Goal: Navigation & Orientation: Find specific page/section

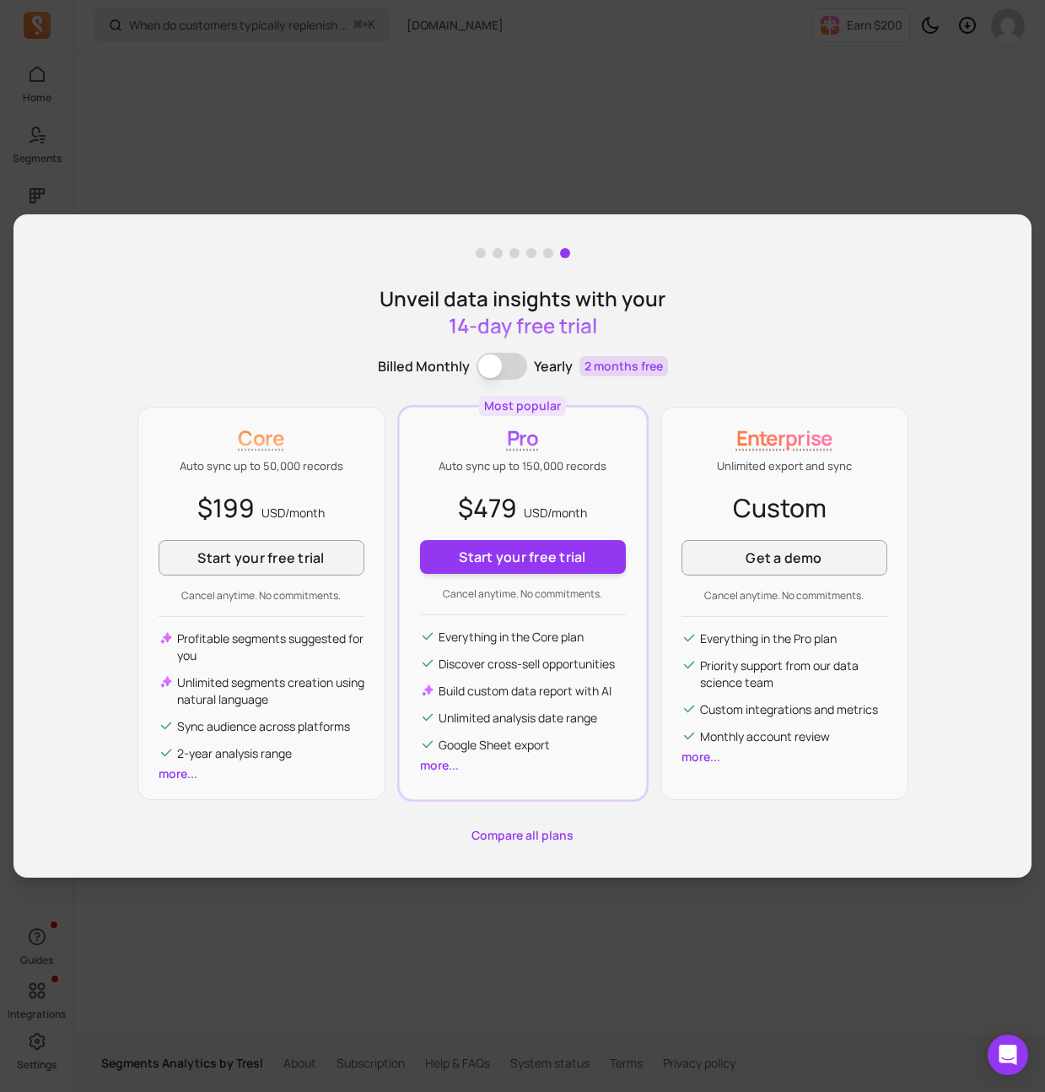
click at [540, 78] on div "Welcome! [PERSON_NAME] from [DOMAIN_NAME] “It feels like we have full analytics…" at bounding box center [522, 545] width 1018 height 1065
drag, startPoint x: 368, startPoint y: 48, endPoint x: 364, endPoint y: 1, distance: 47.4
click at [365, 30] on div "Welcome! [PERSON_NAME] from [DOMAIN_NAME] “It feels like we have full analytics…" at bounding box center [522, 545] width 1018 height 1065
click at [574, 197] on div "Welcome! [PERSON_NAME] from [DOMAIN_NAME] “It feels like we have full analytics…" at bounding box center [522, 545] width 1018 height 1065
click at [543, 253] on span at bounding box center [548, 253] width 10 height 10
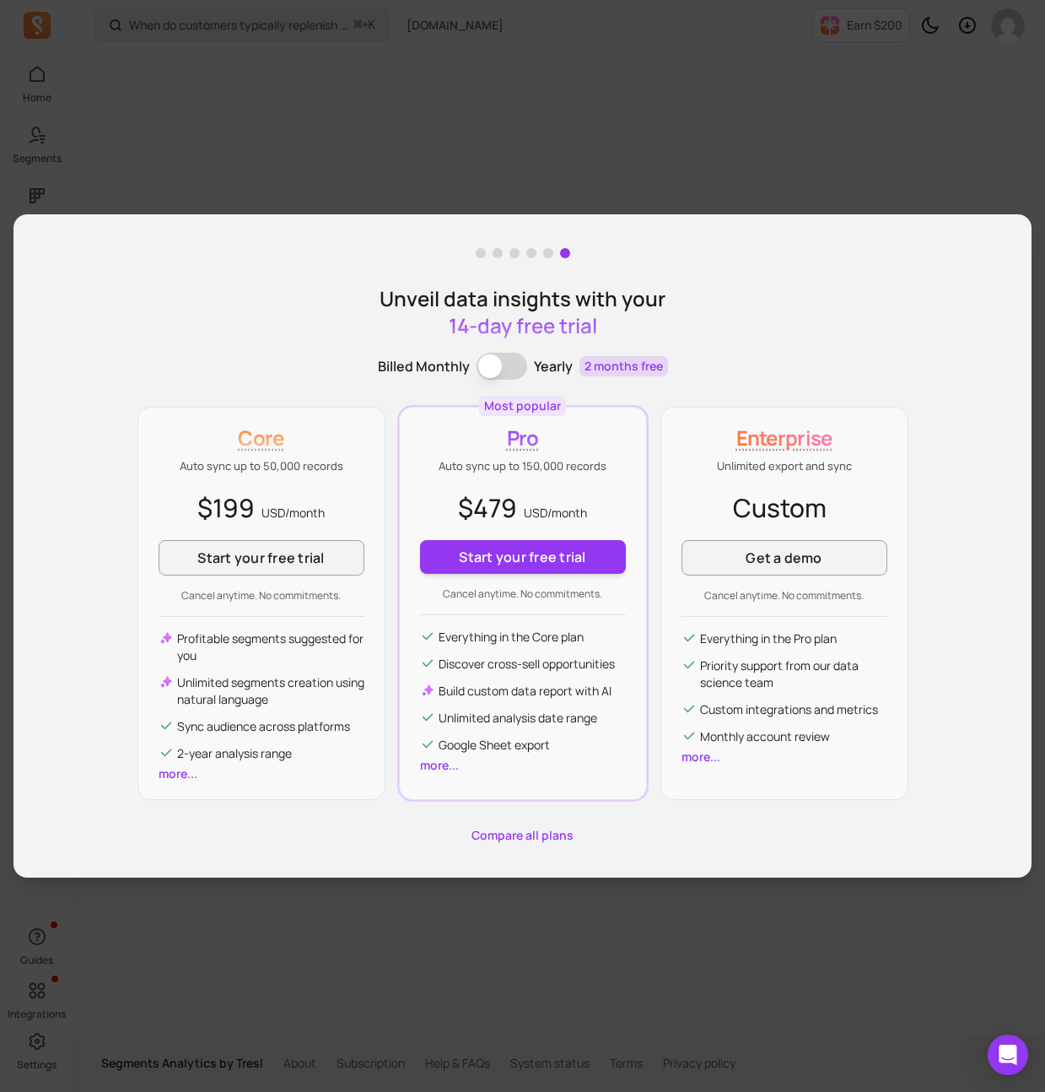
click at [549, 253] on span at bounding box center [548, 253] width 10 height 10
click at [865, 156] on div "Welcome! [PERSON_NAME] from [DOMAIN_NAME] “It feels like we have full analytics…" at bounding box center [522, 545] width 1018 height 1065
drag, startPoint x: 864, startPoint y: 1054, endPoint x: 669, endPoint y: 275, distance: 803.4
click at [860, 1046] on div "Welcome! [PERSON_NAME] from [DOMAIN_NAME] “It feels like we have full analytics…" at bounding box center [522, 545] width 1018 height 1065
drag, startPoint x: 539, startPoint y: 121, endPoint x: 195, endPoint y: 41, distance: 353.2
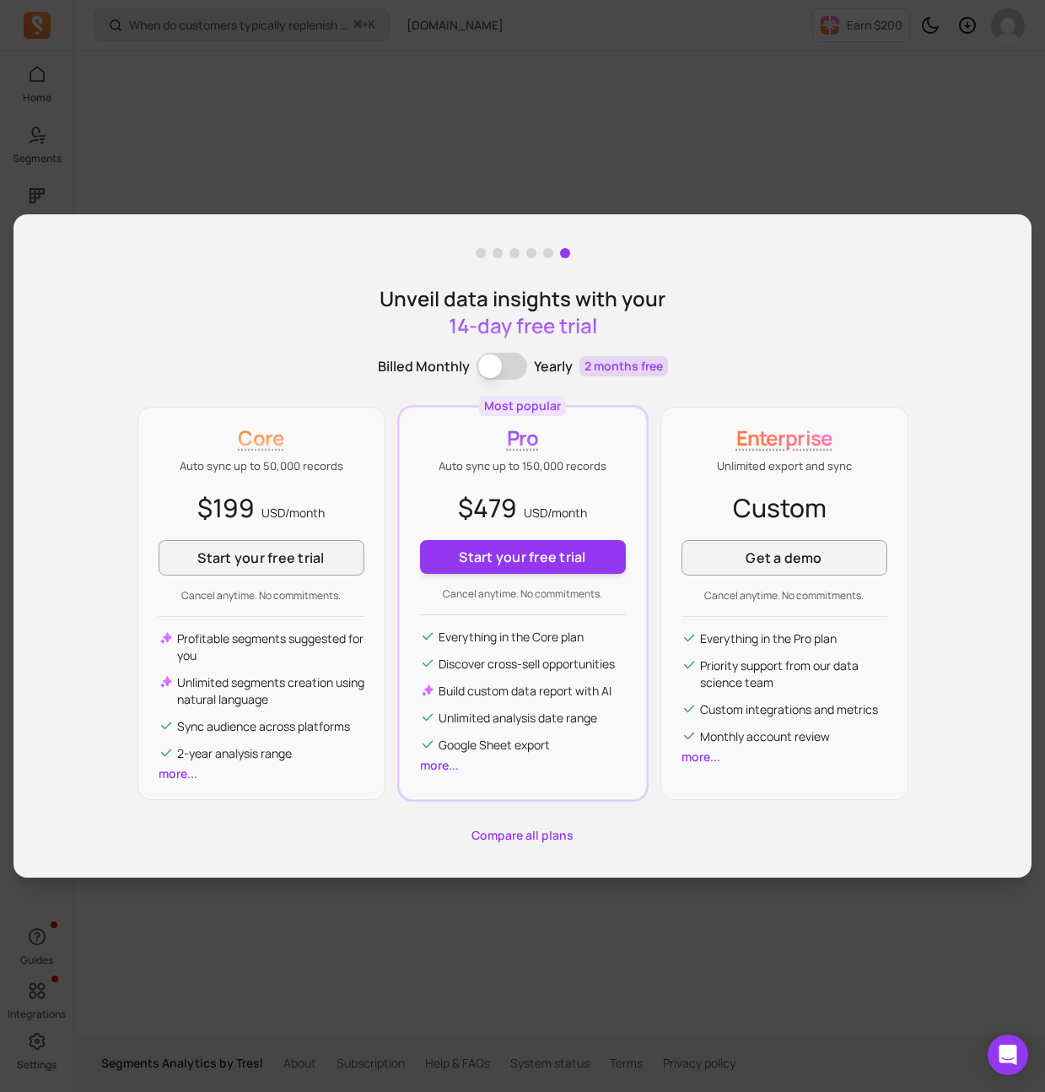
click at [538, 121] on div "Welcome! [PERSON_NAME] from [DOMAIN_NAME] “It feels like we have full analytics…" at bounding box center [522, 545] width 1018 height 1065
